Goal: Task Accomplishment & Management: Use online tool/utility

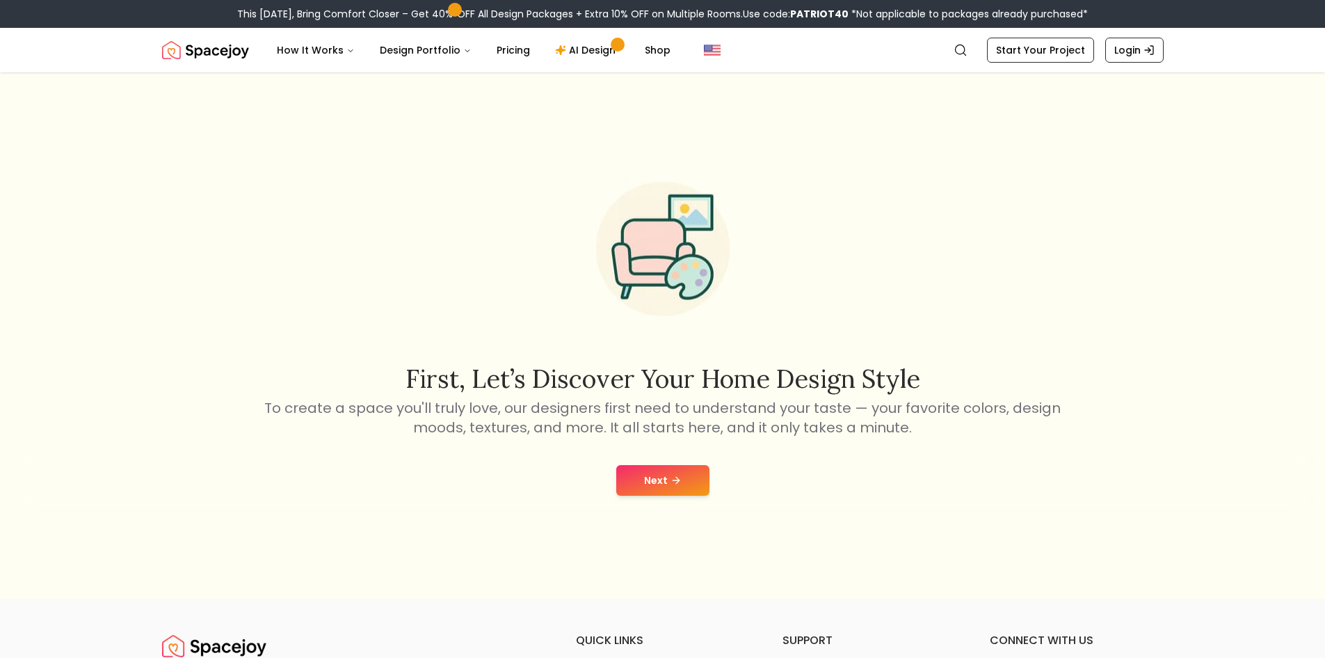
click at [644, 463] on div "Next" at bounding box center [662, 480] width 1303 height 53
click at [673, 473] on button "Next" at bounding box center [662, 480] width 93 height 31
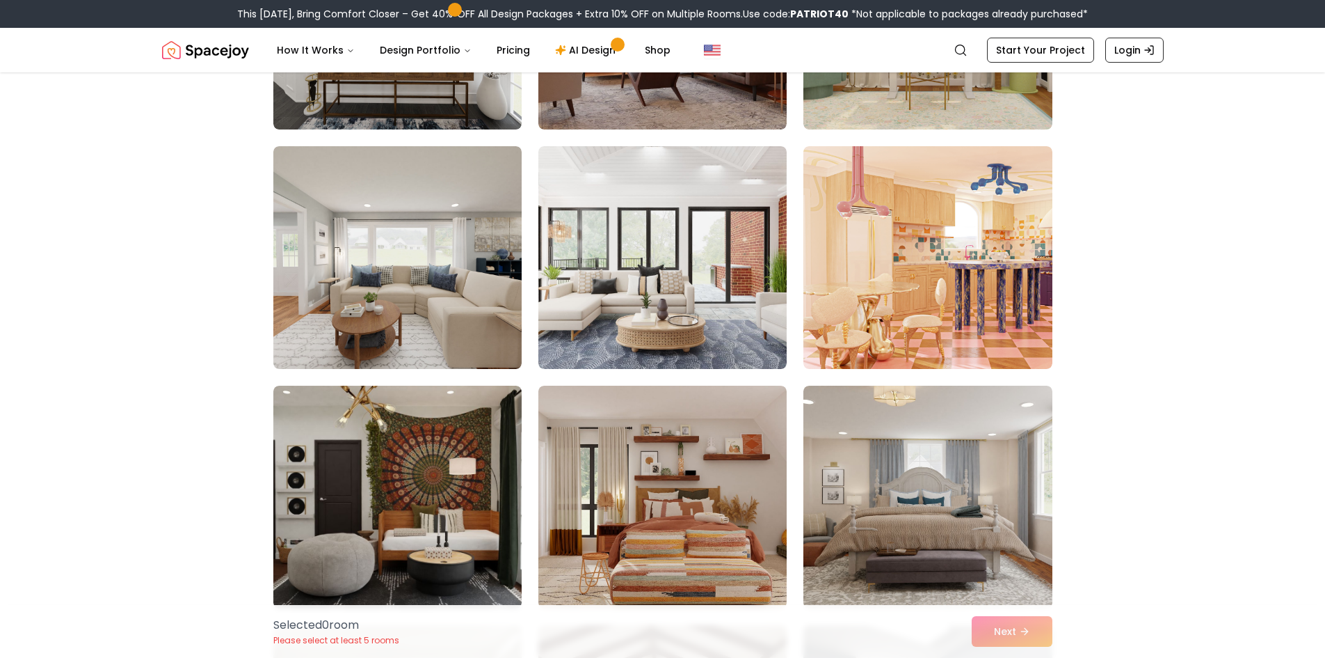
scroll to position [2644, 0]
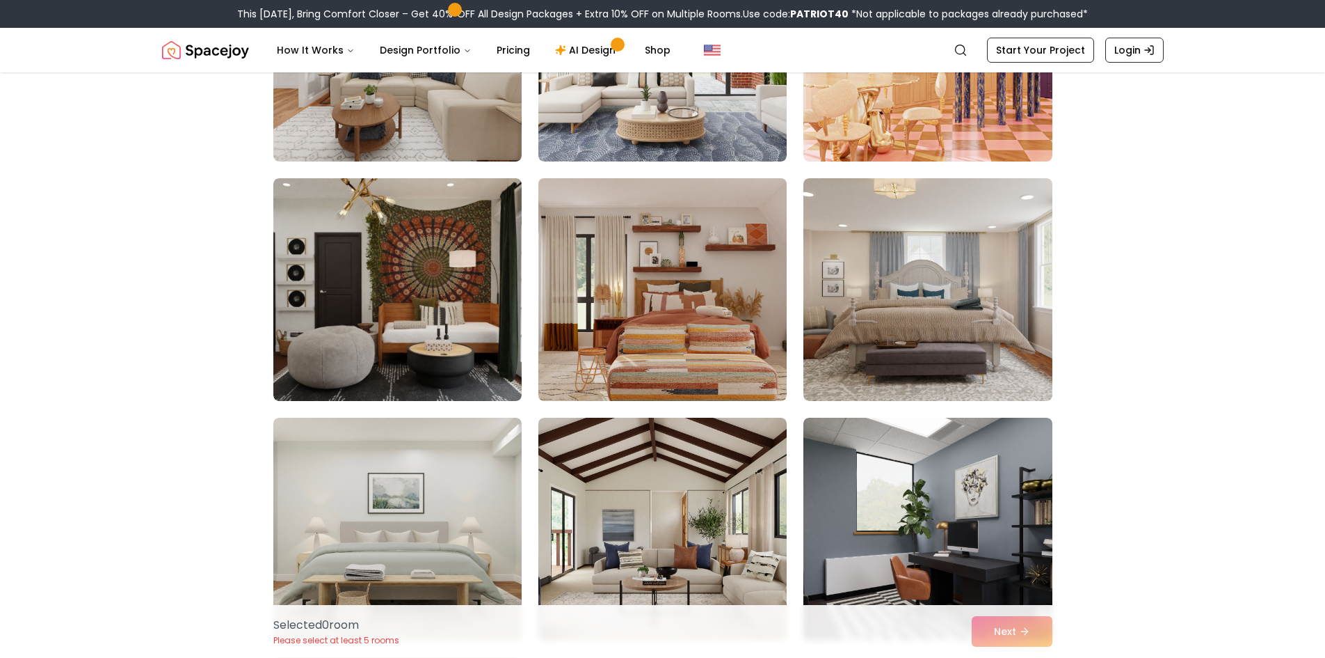
click at [719, 282] on img at bounding box center [662, 290] width 261 height 234
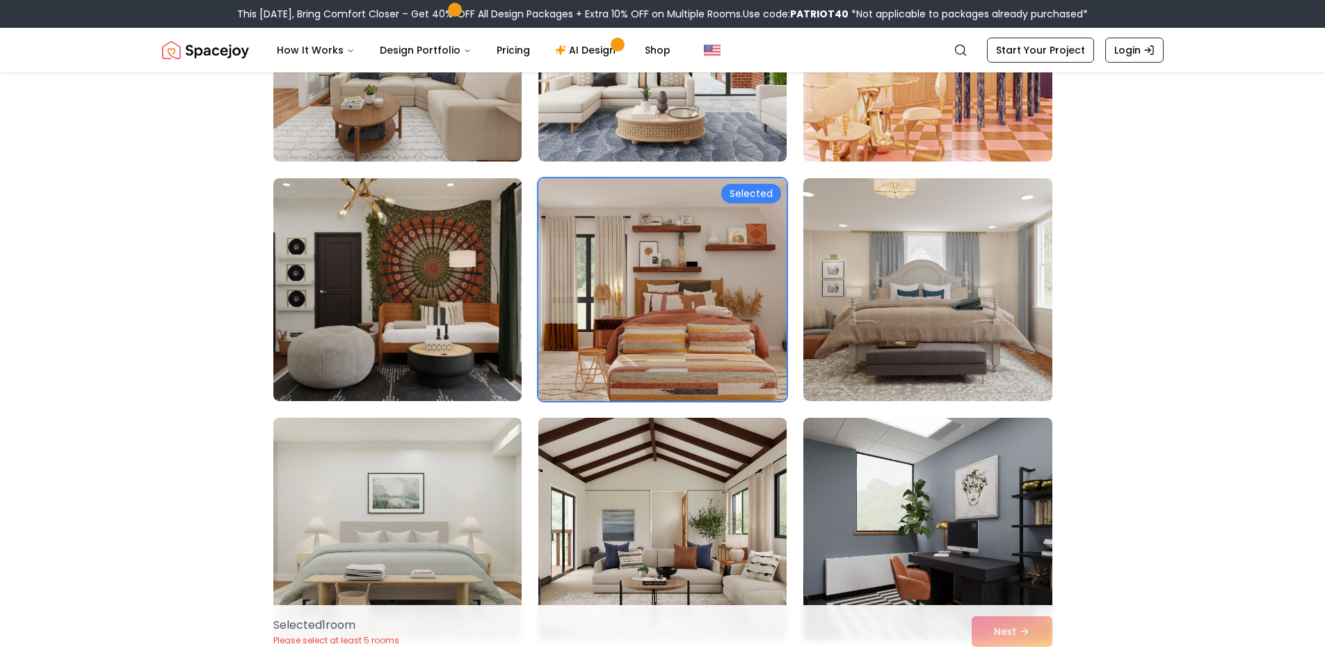
click at [742, 191] on div "Selected" at bounding box center [752, 193] width 60 height 19
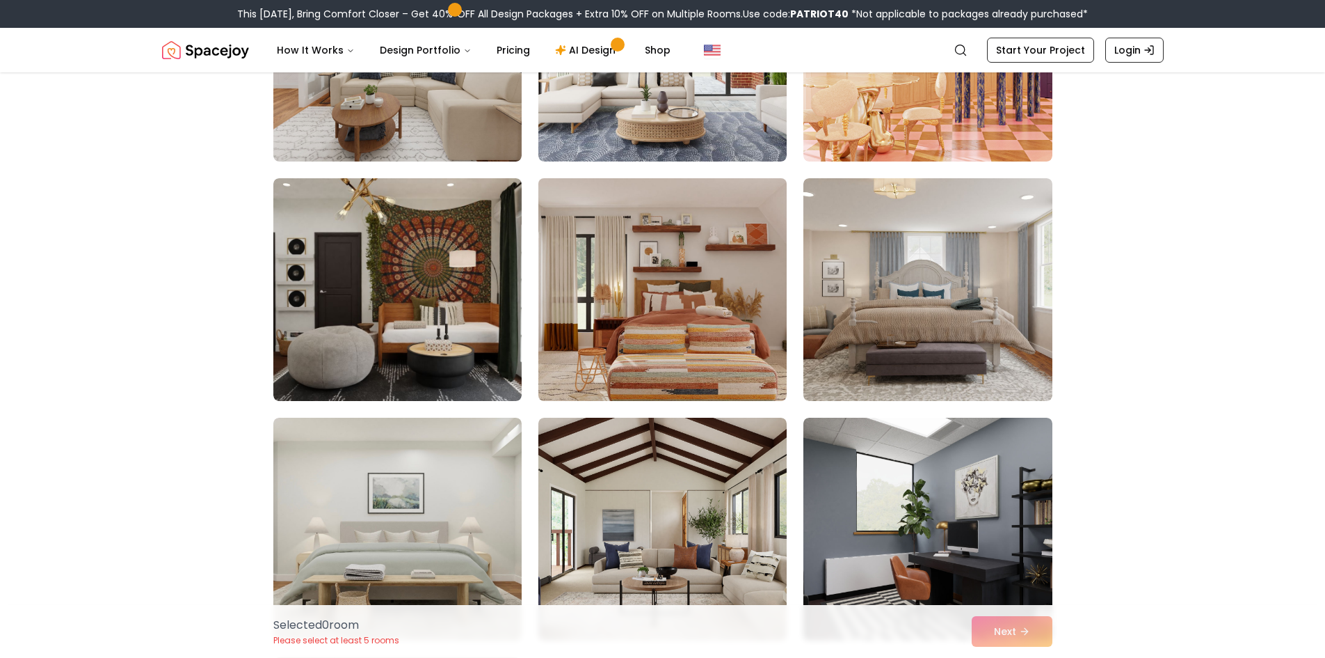
click at [721, 365] on img at bounding box center [662, 290] width 261 height 234
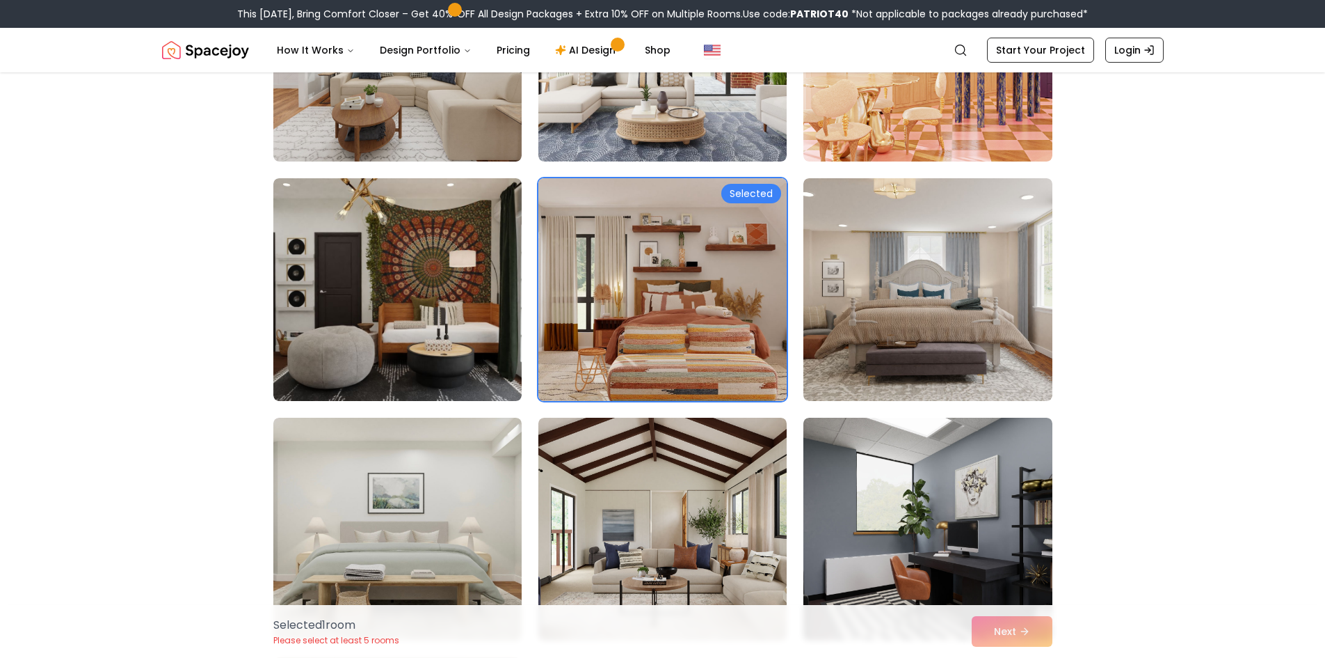
click at [721, 344] on img at bounding box center [662, 290] width 261 height 234
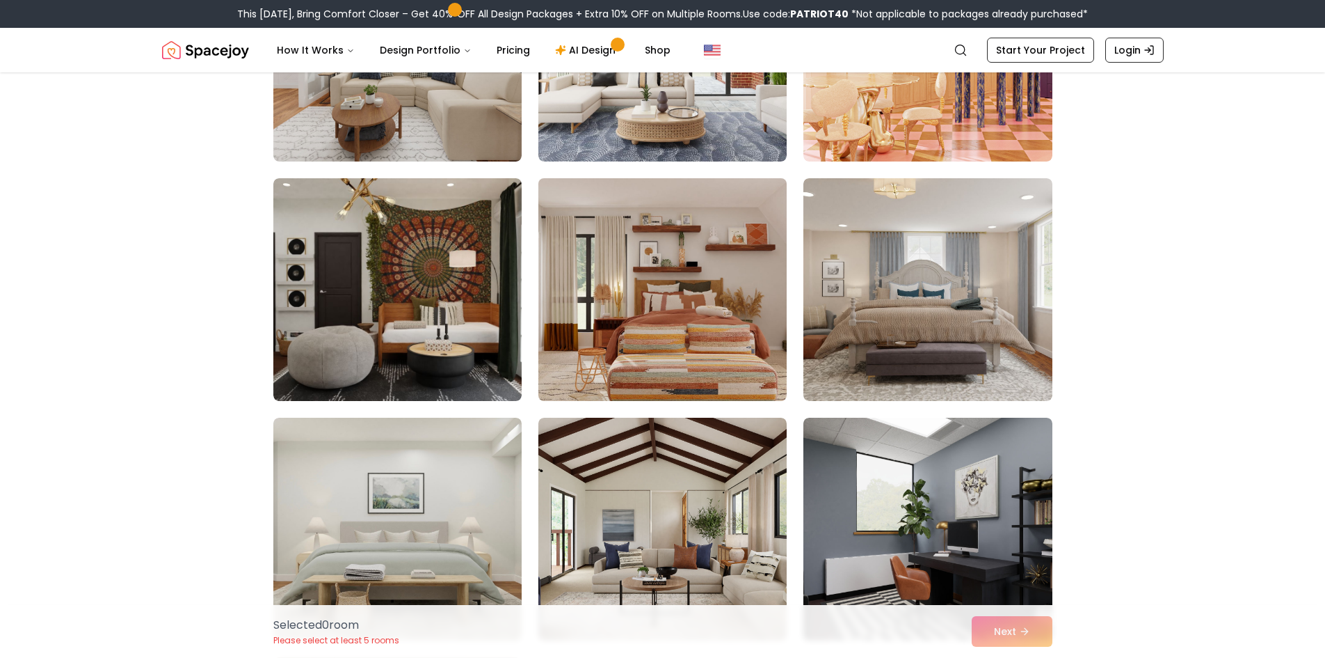
click at [721, 344] on img at bounding box center [662, 290] width 261 height 234
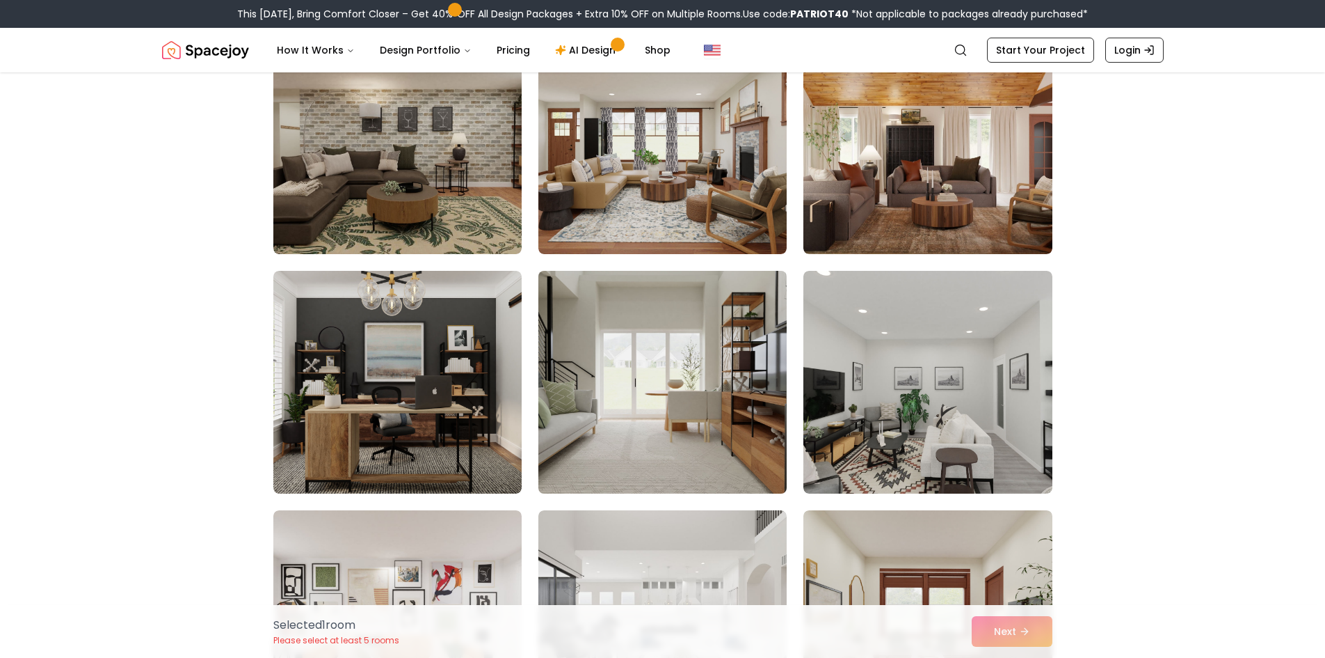
scroll to position [3270, 0]
click at [714, 303] on img at bounding box center [662, 381] width 261 height 234
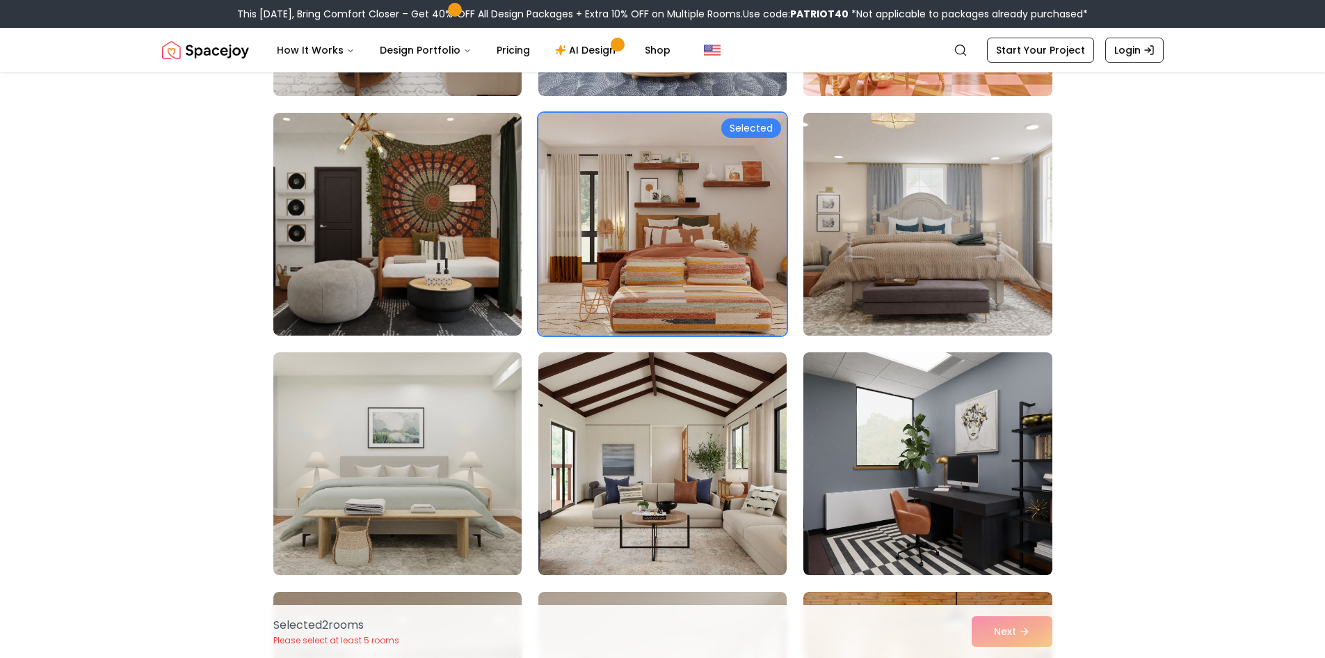
scroll to position [2714, 0]
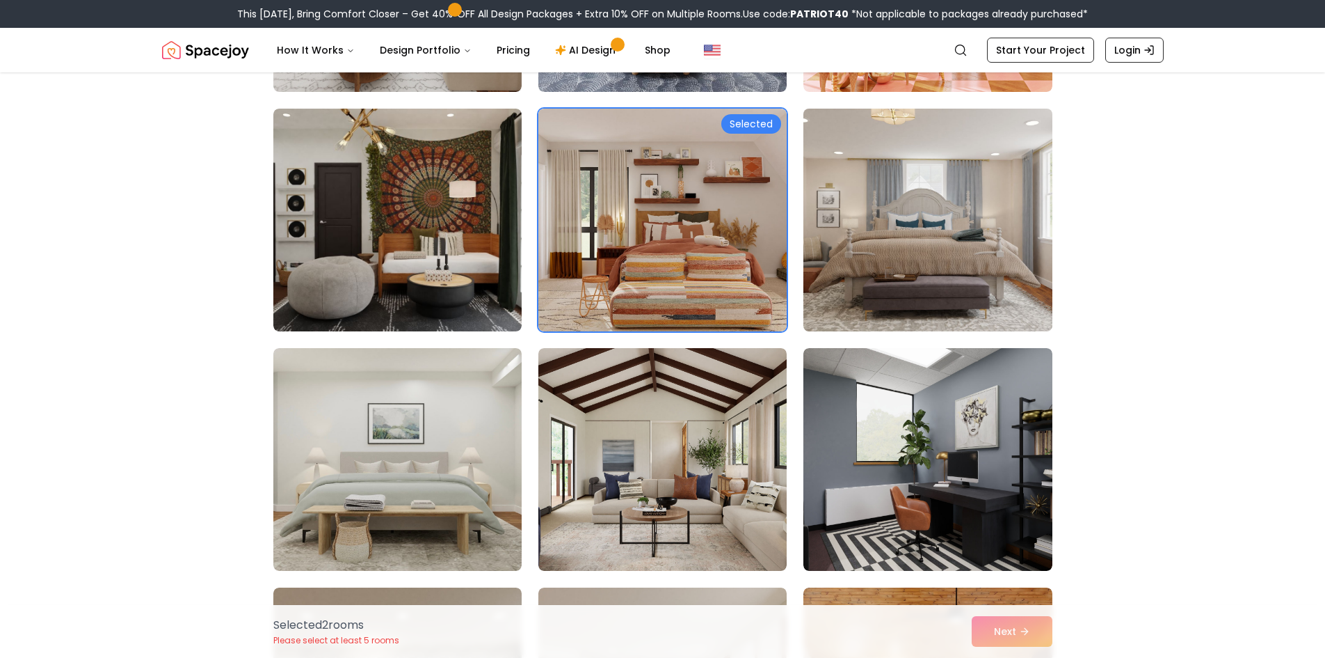
click at [850, 381] on img at bounding box center [928, 459] width 248 height 223
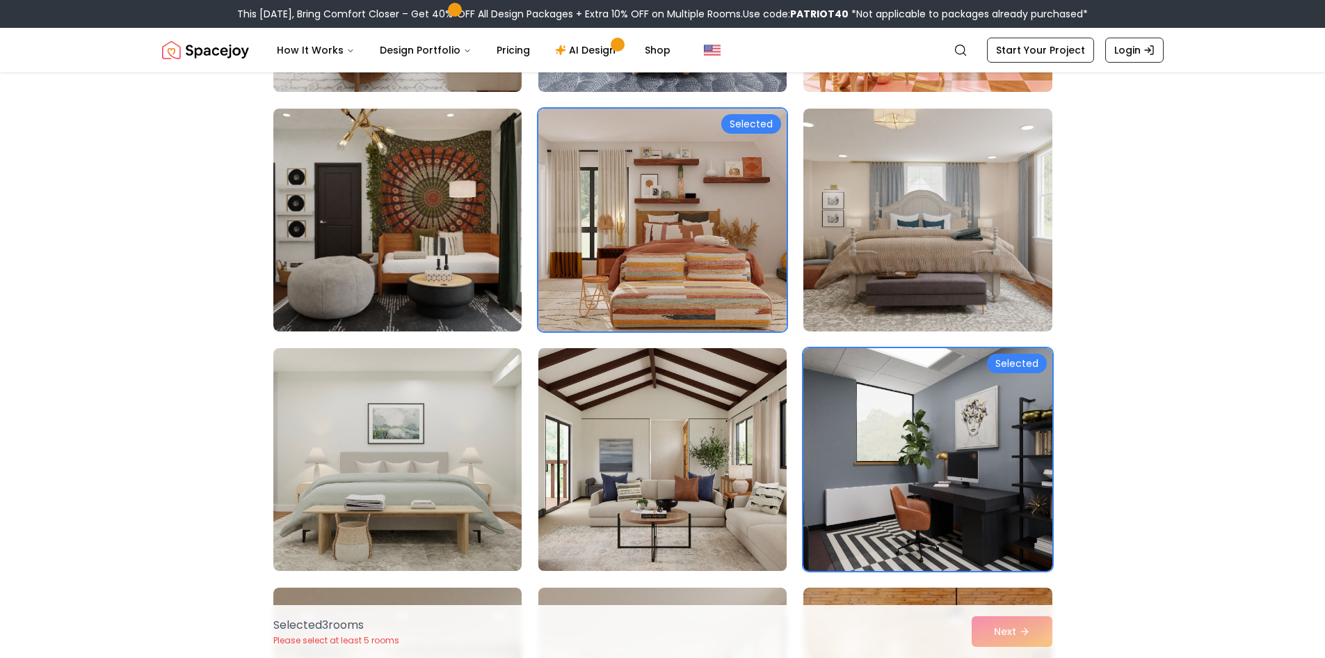
click at [763, 421] on img at bounding box center [662, 459] width 261 height 234
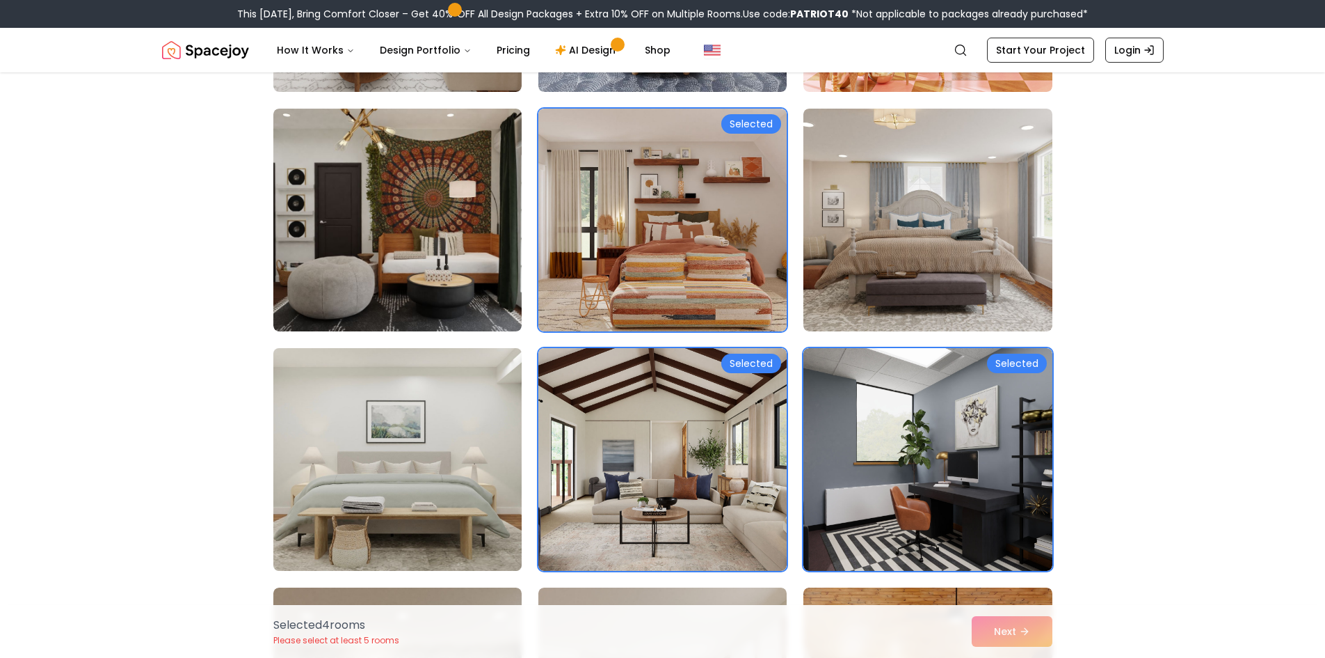
click at [381, 439] on img at bounding box center [397, 459] width 261 height 234
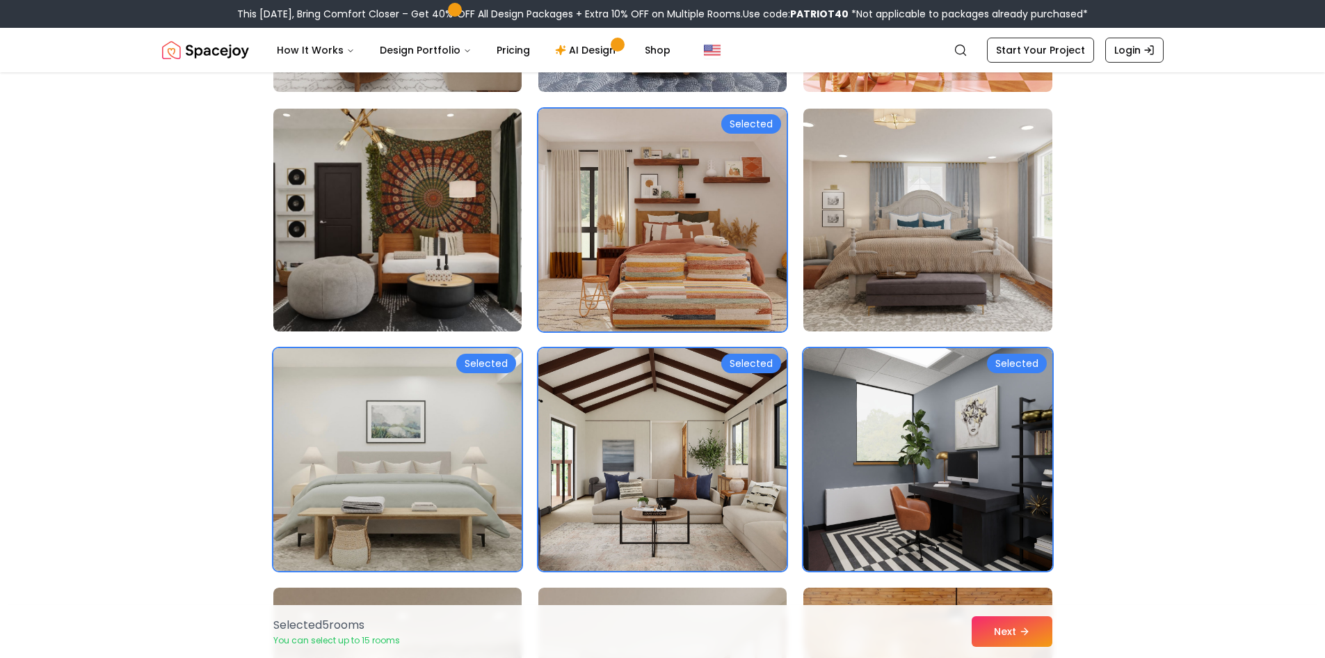
click at [456, 459] on img at bounding box center [397, 459] width 261 height 234
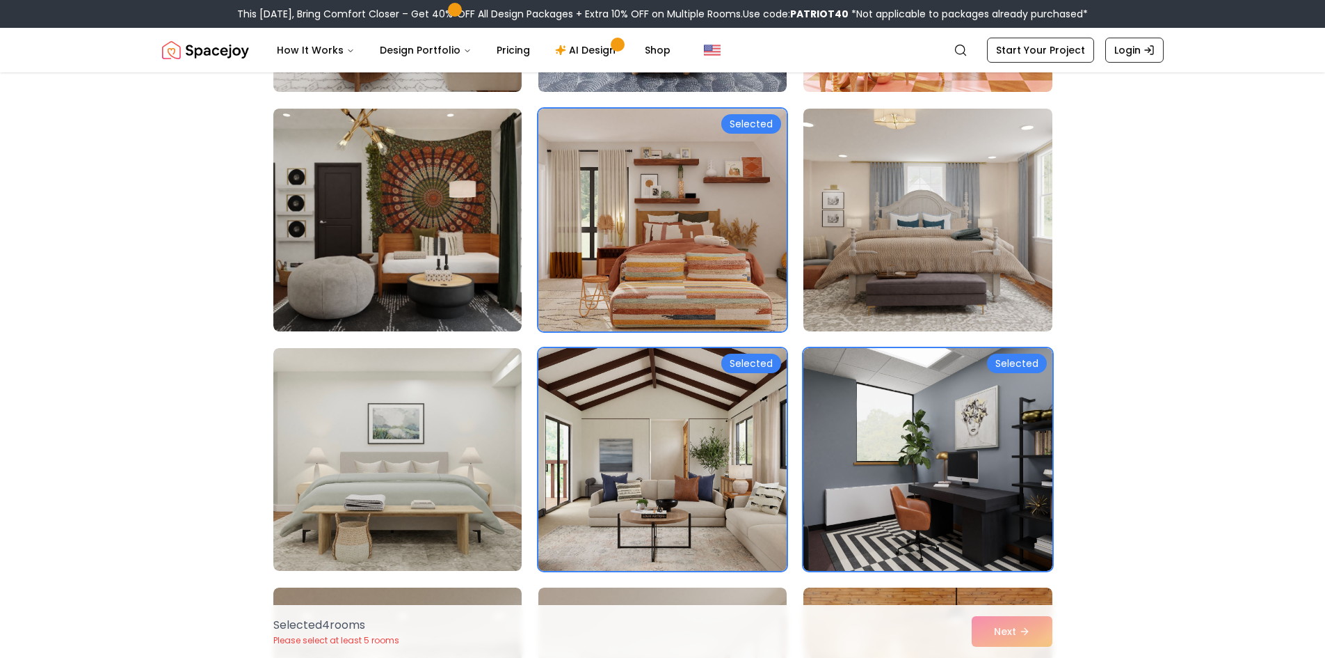
click at [726, 456] on img at bounding box center [662, 459] width 261 height 234
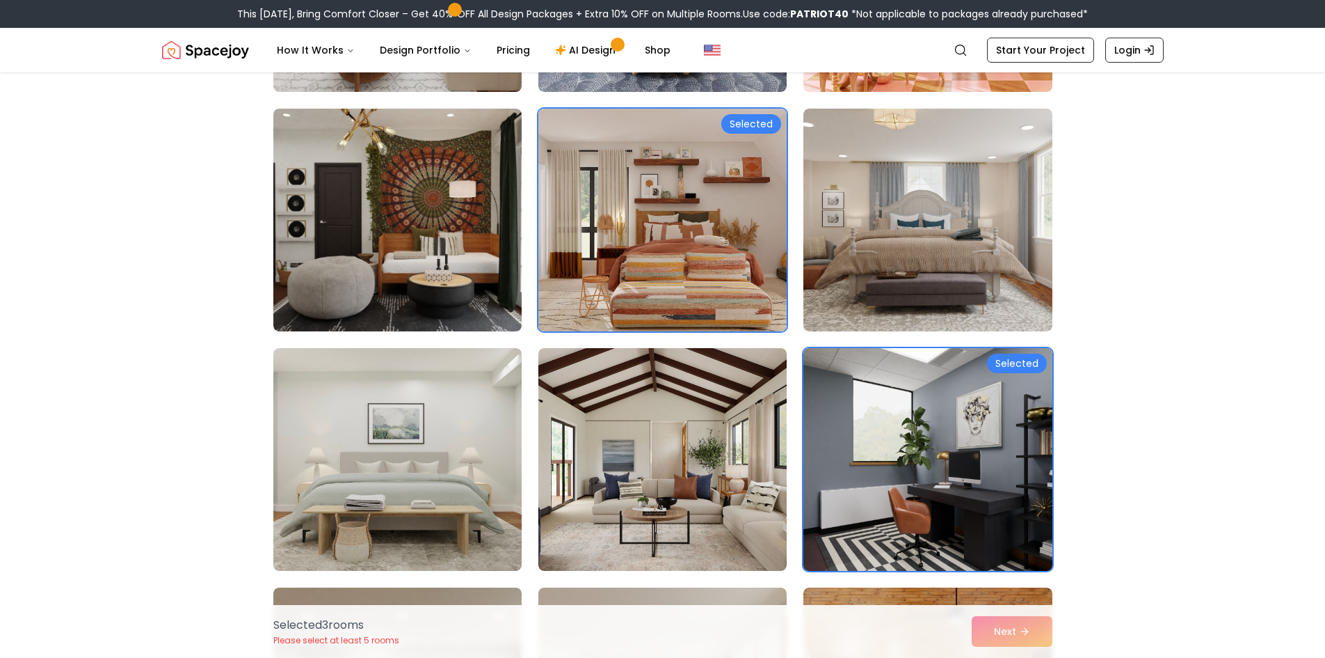
click at [950, 522] on img at bounding box center [927, 459] width 261 height 234
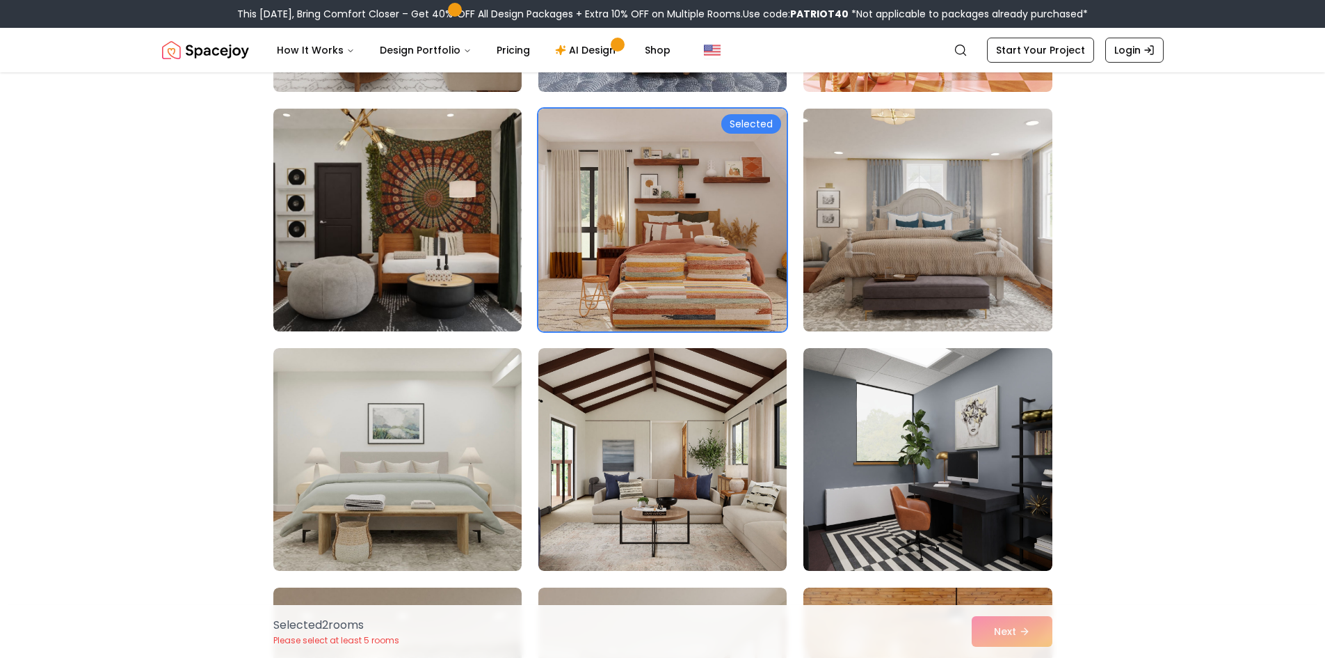
click at [912, 175] on img at bounding box center [927, 220] width 261 height 234
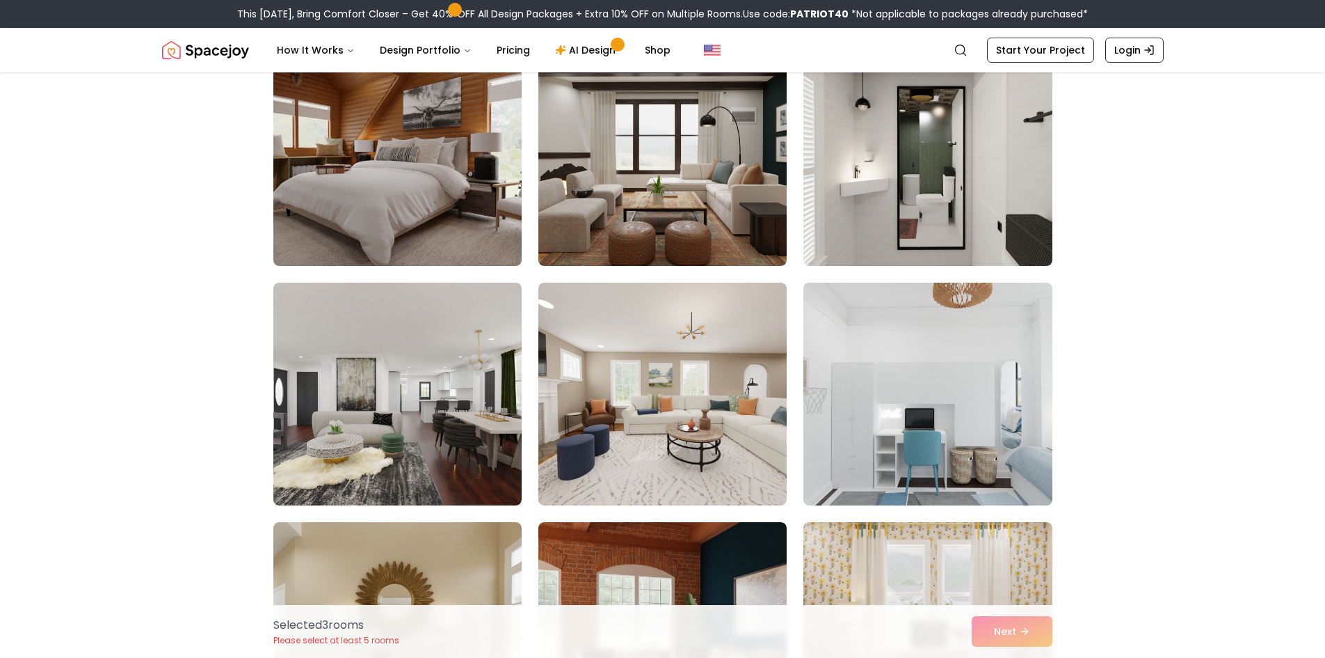
scroll to position [1809, 0]
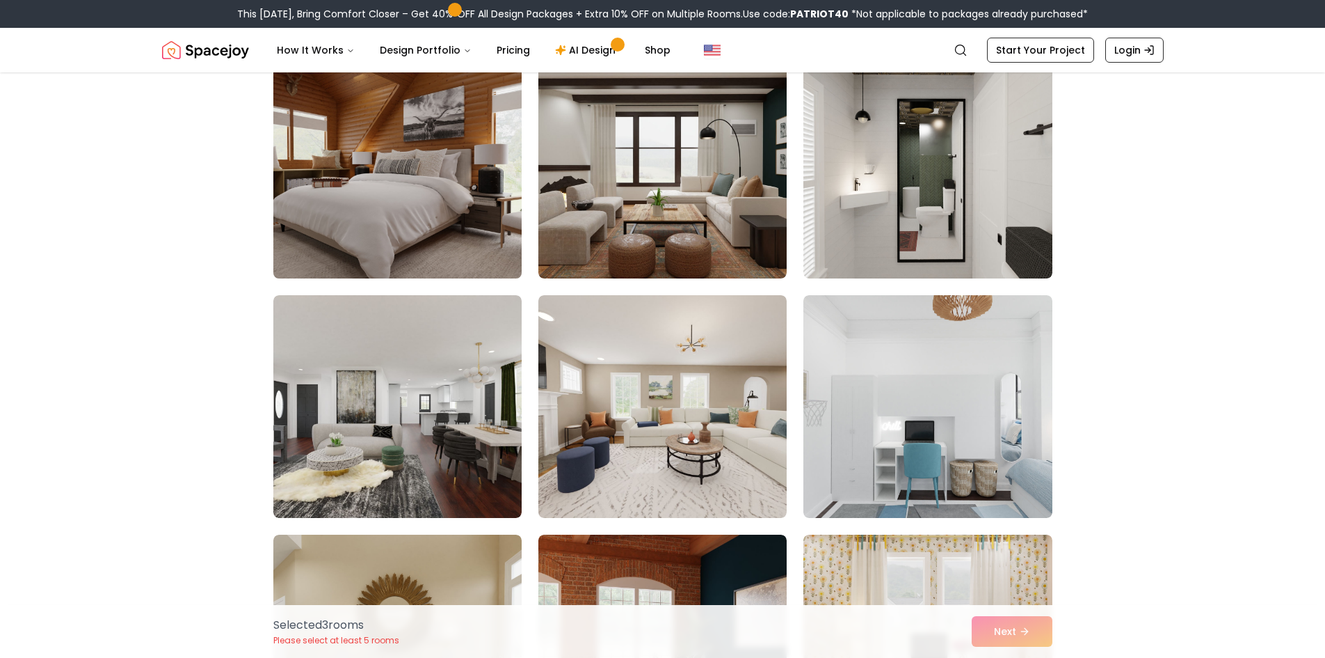
click at [379, 201] on img at bounding box center [397, 167] width 261 height 234
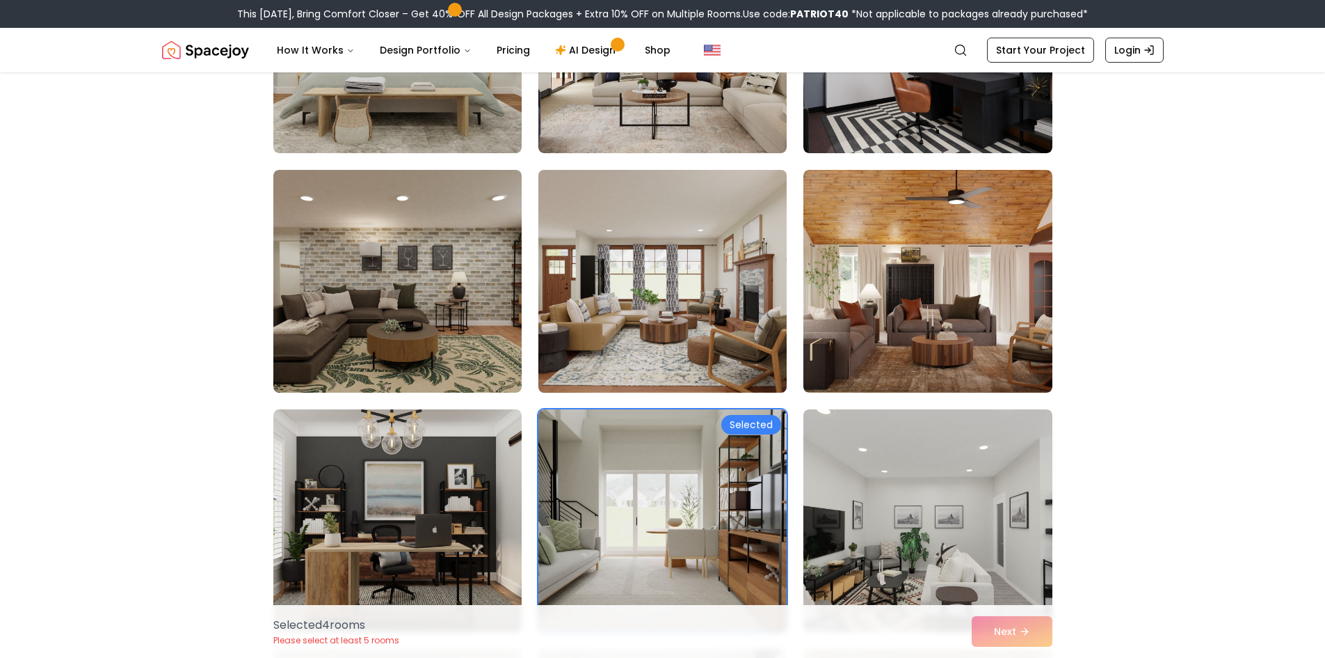
scroll to position [3409, 0]
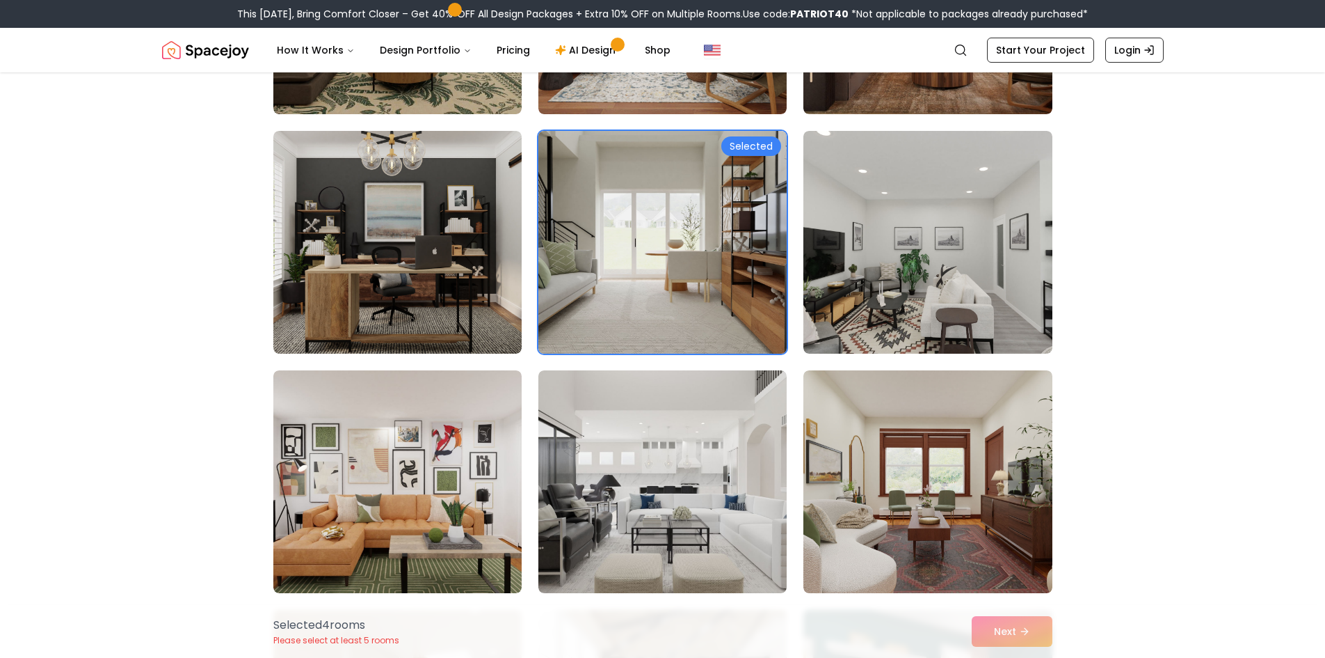
click at [695, 216] on img at bounding box center [662, 242] width 261 height 234
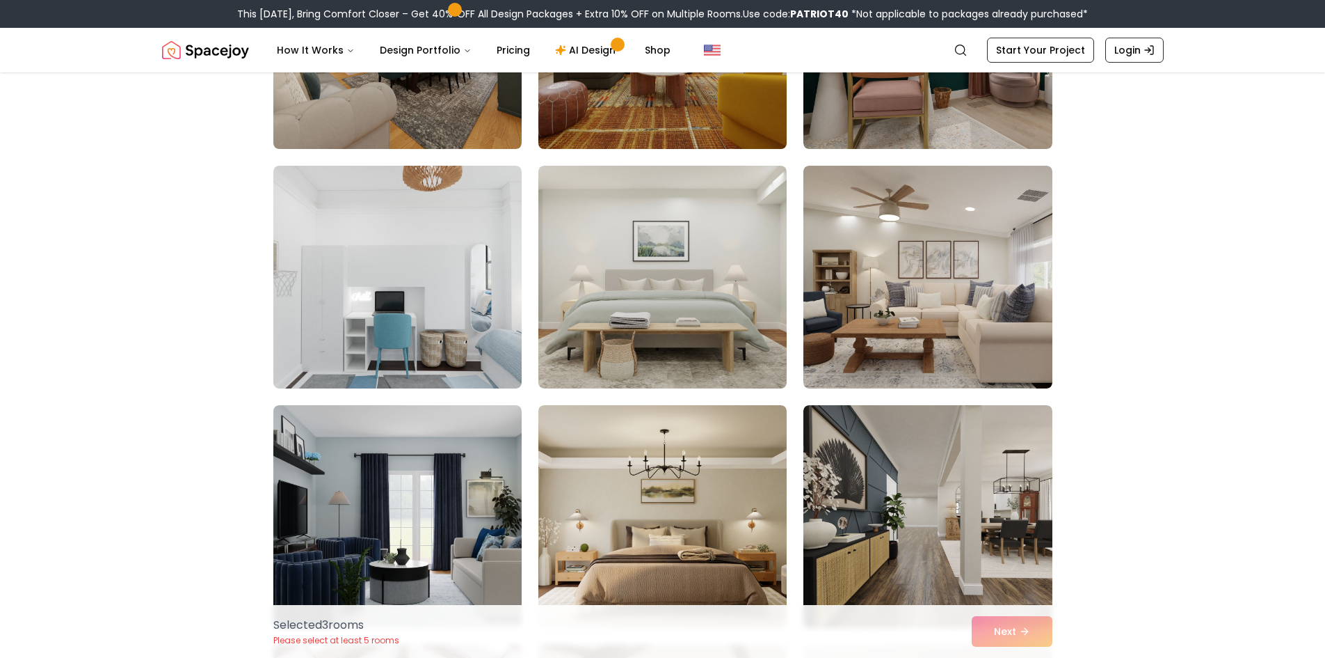
scroll to position [4105, 0]
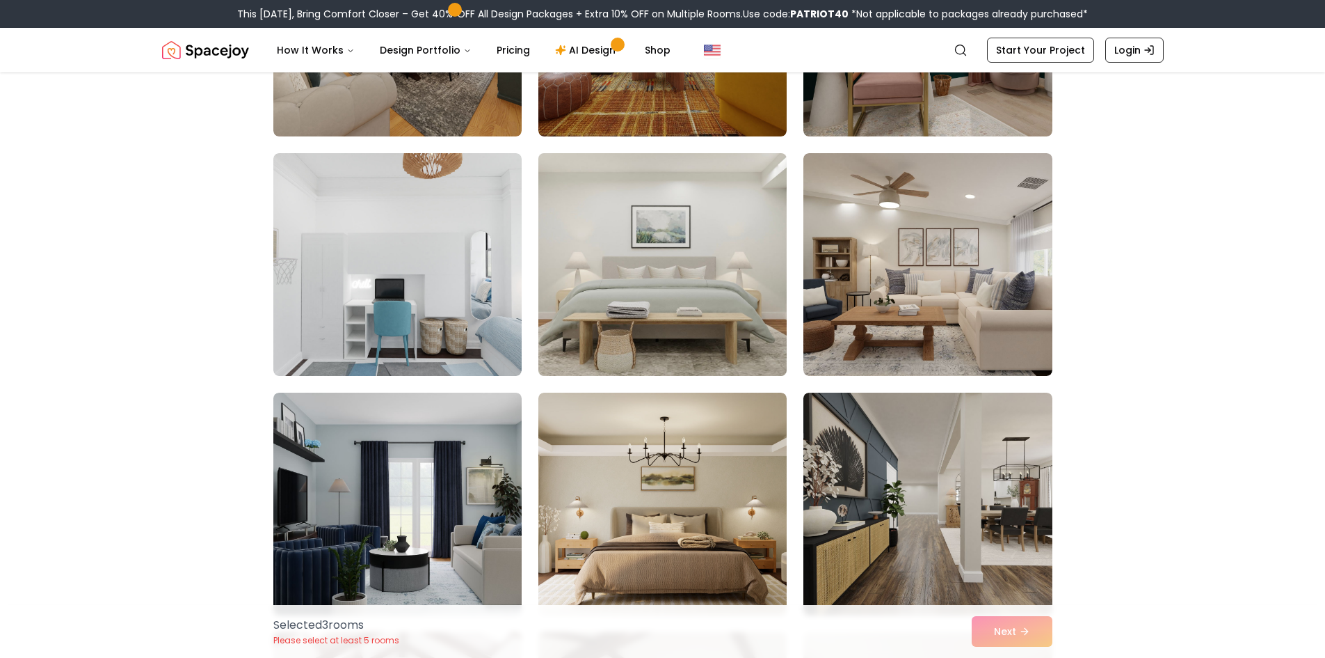
click at [657, 304] on img at bounding box center [662, 265] width 261 height 234
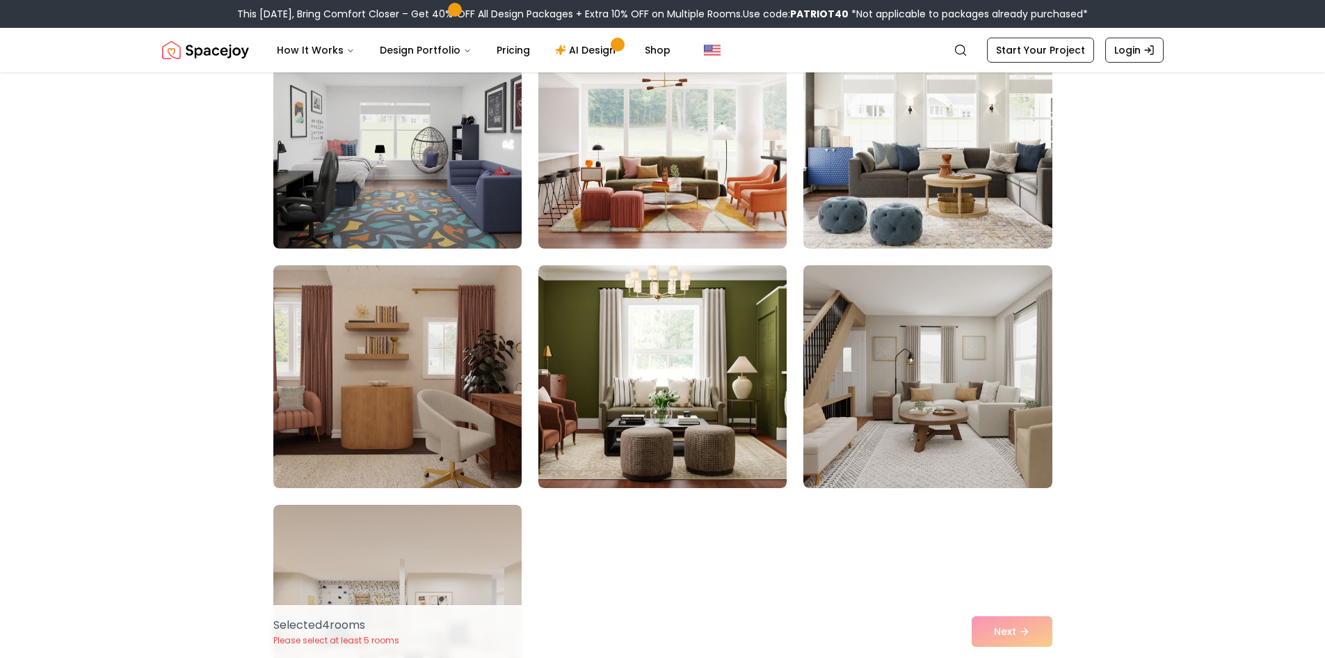
scroll to position [7584, 0]
click at [426, 165] on img at bounding box center [397, 136] width 261 height 234
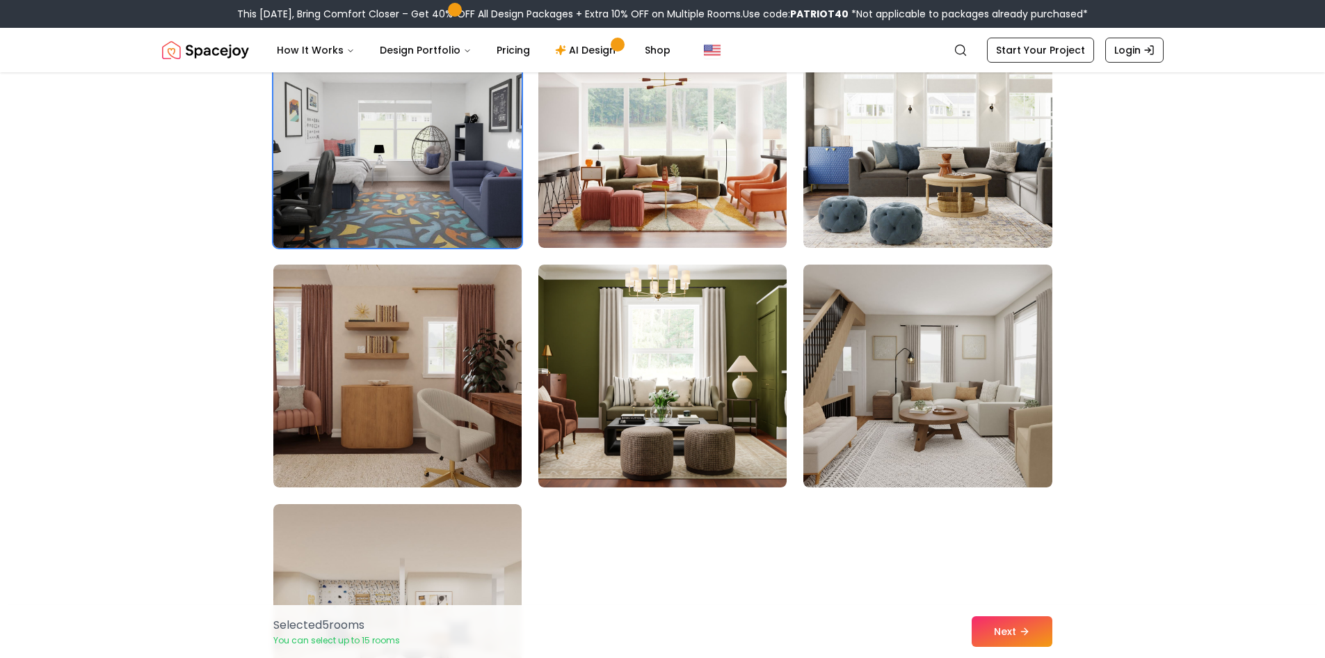
click at [374, 145] on img at bounding box center [397, 136] width 261 height 234
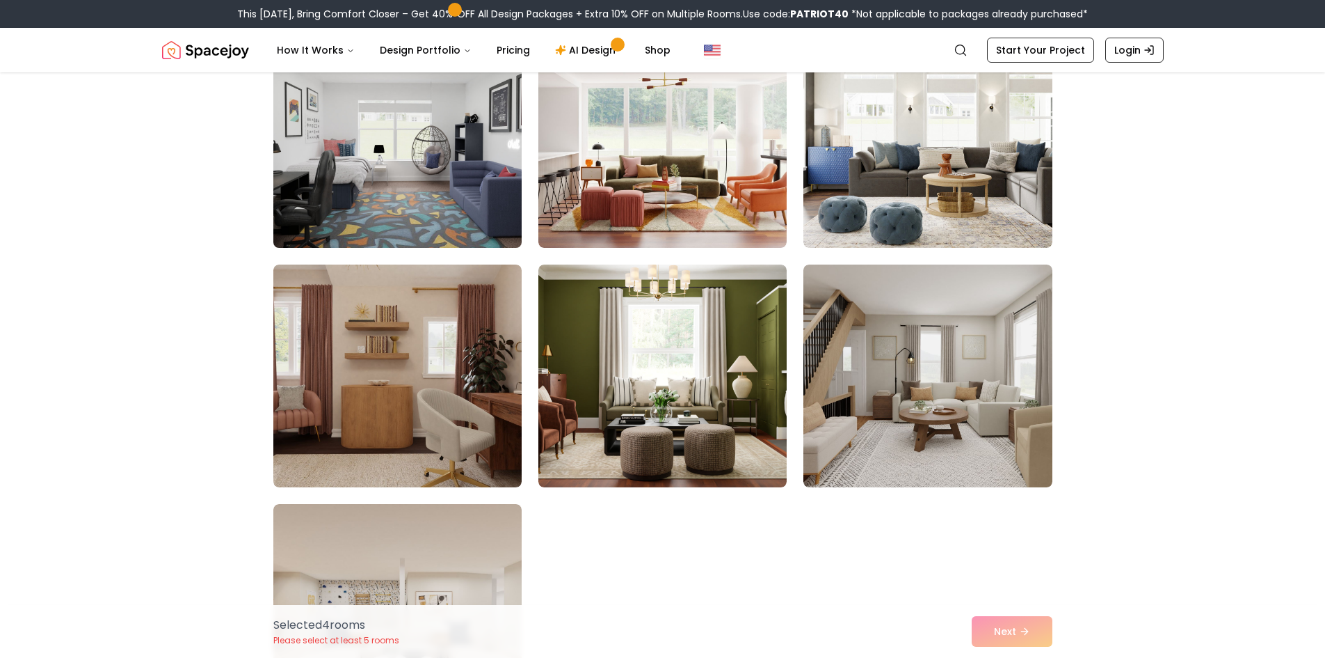
click at [383, 164] on img at bounding box center [397, 136] width 261 height 234
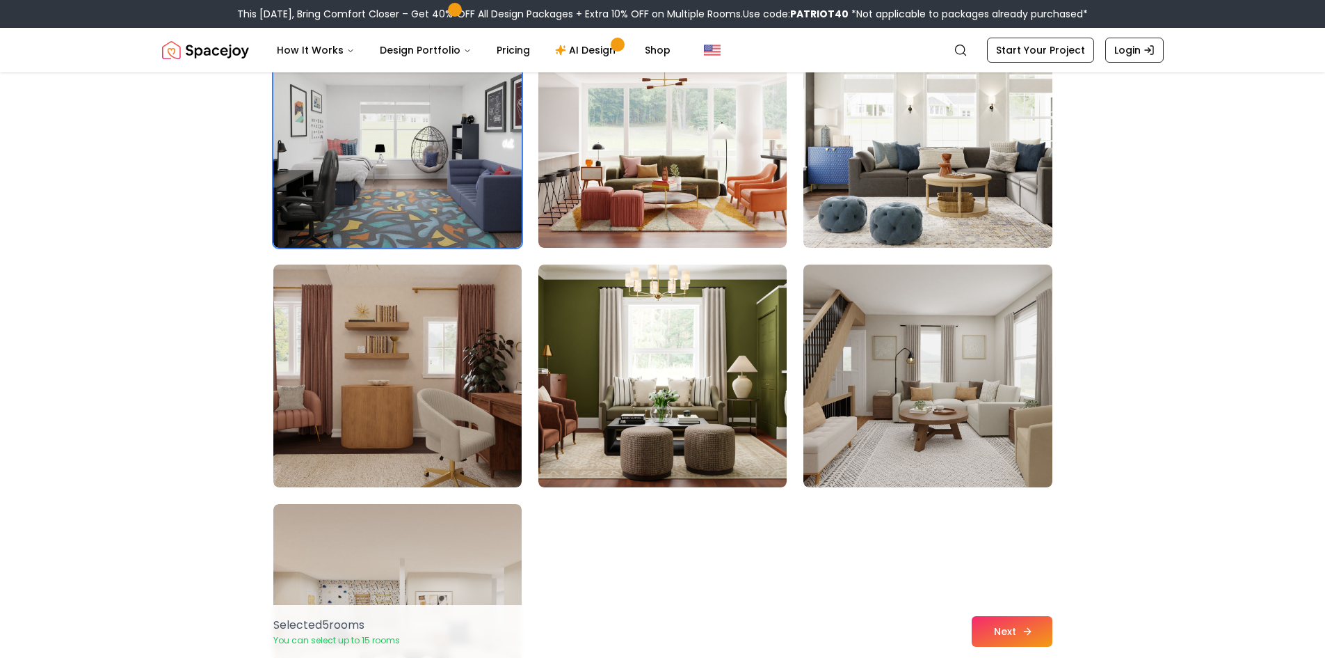
click at [1003, 619] on button "Next" at bounding box center [1012, 631] width 81 height 31
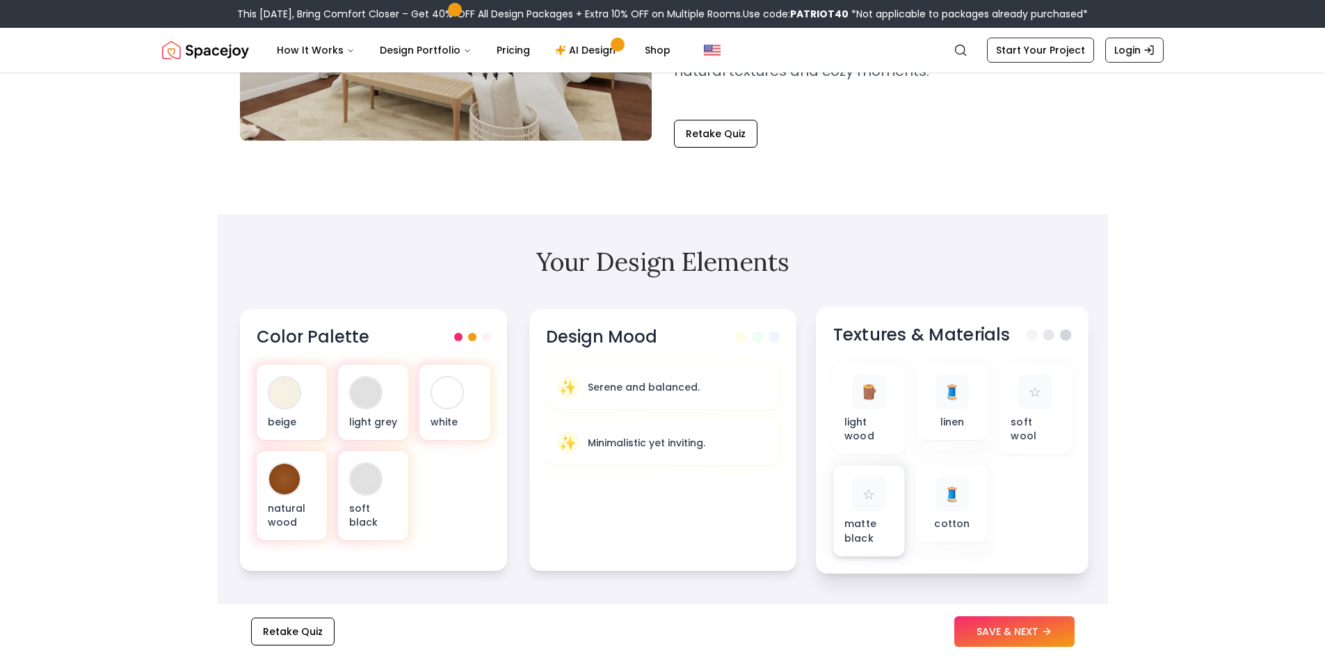
scroll to position [417, 0]
